Goal: Find specific page/section: Find specific page/section

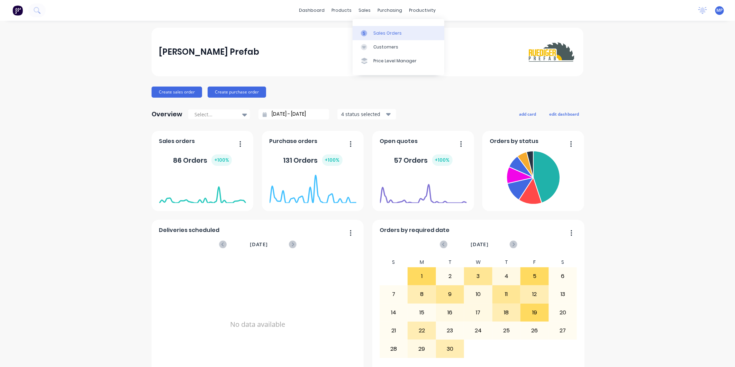
click at [368, 31] on div at bounding box center [366, 33] width 10 height 6
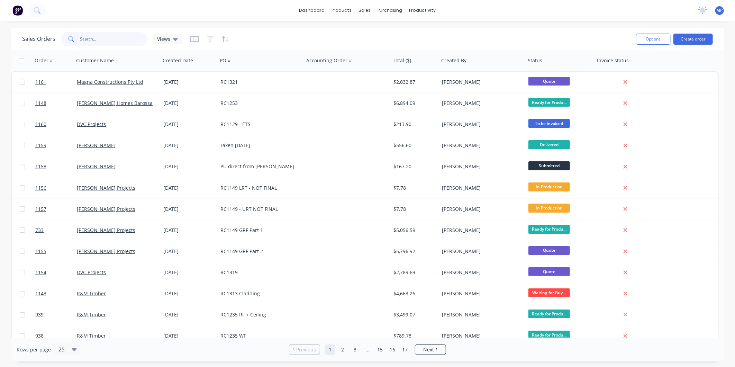
click at [90, 43] on input "text" at bounding box center [113, 39] width 67 height 14
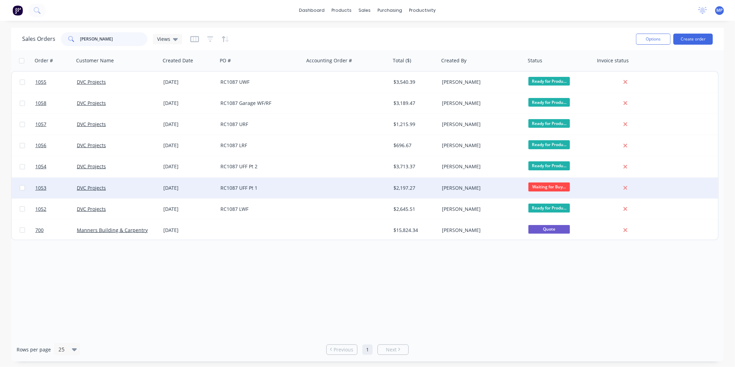
type input "[PERSON_NAME]"
click at [268, 185] on div "RC1087 UFF Pt 1" at bounding box center [258, 187] width 77 height 7
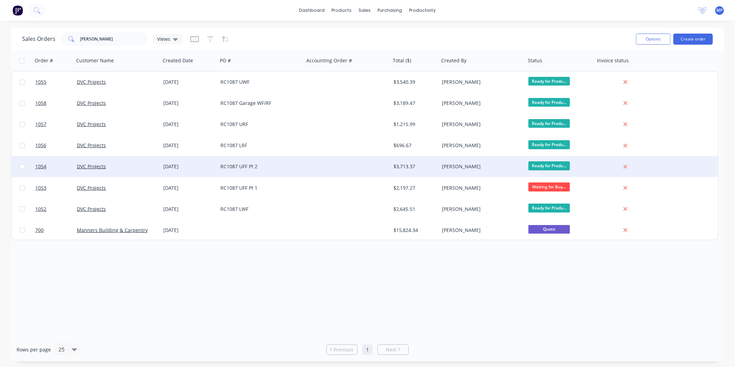
click at [265, 173] on div "RC1087 UFF Pt 2" at bounding box center [261, 166] width 87 height 21
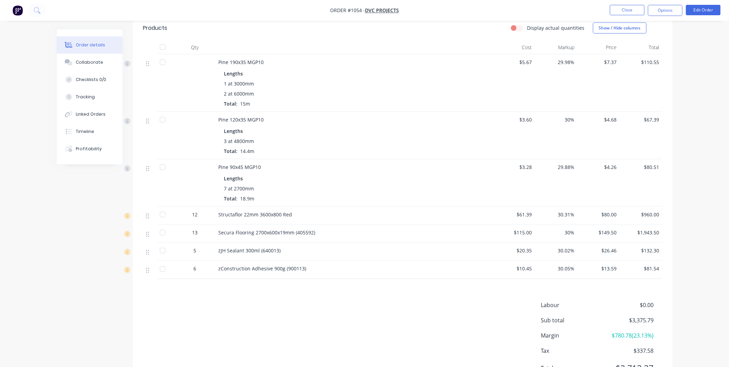
scroll to position [192, 0]
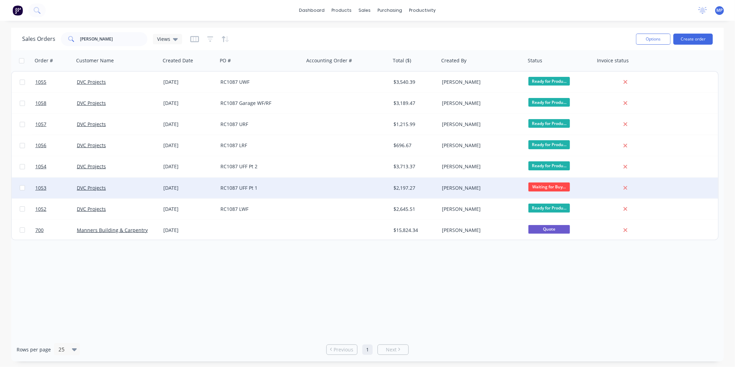
click at [261, 195] on div "RC1087 UFF Pt 1" at bounding box center [261, 188] width 87 height 21
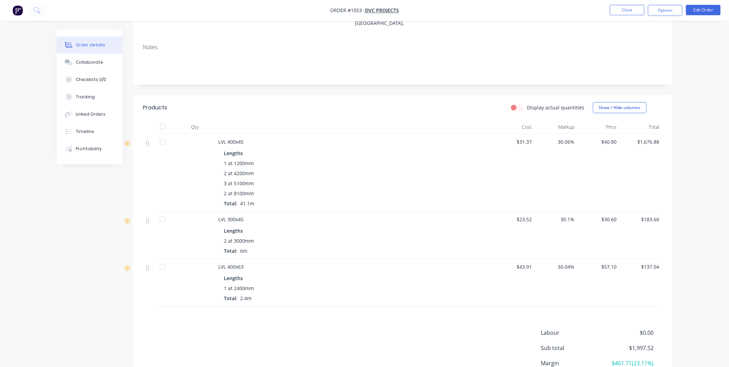
scroll to position [153, 0]
